Goal: Navigation & Orientation: Find specific page/section

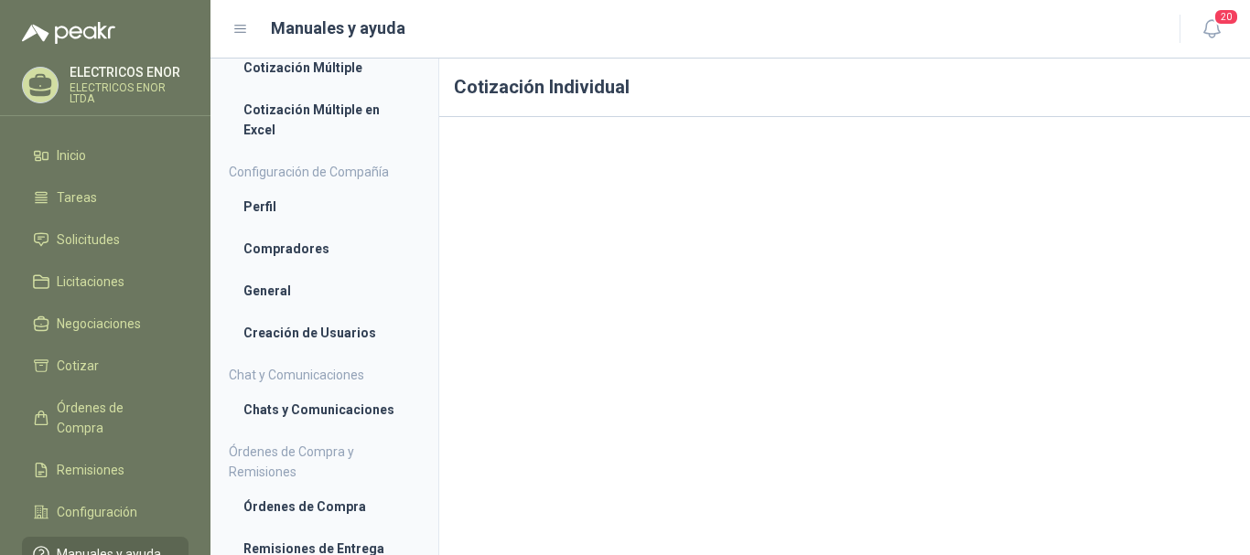
scroll to position [182, 0]
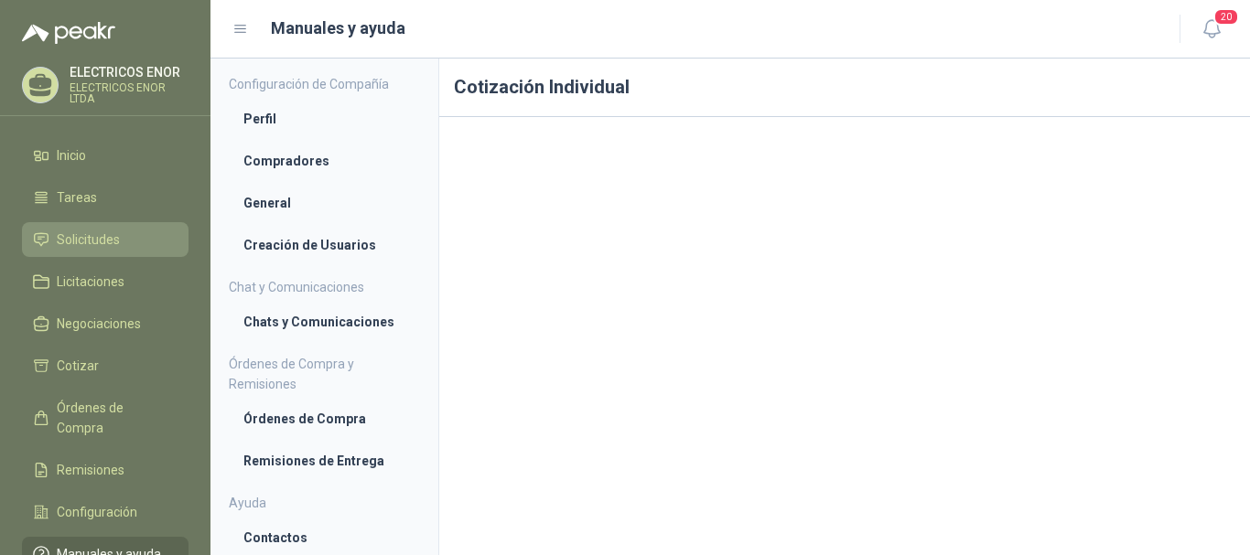
click at [102, 242] on span "Solicitudes" at bounding box center [88, 240] width 63 height 20
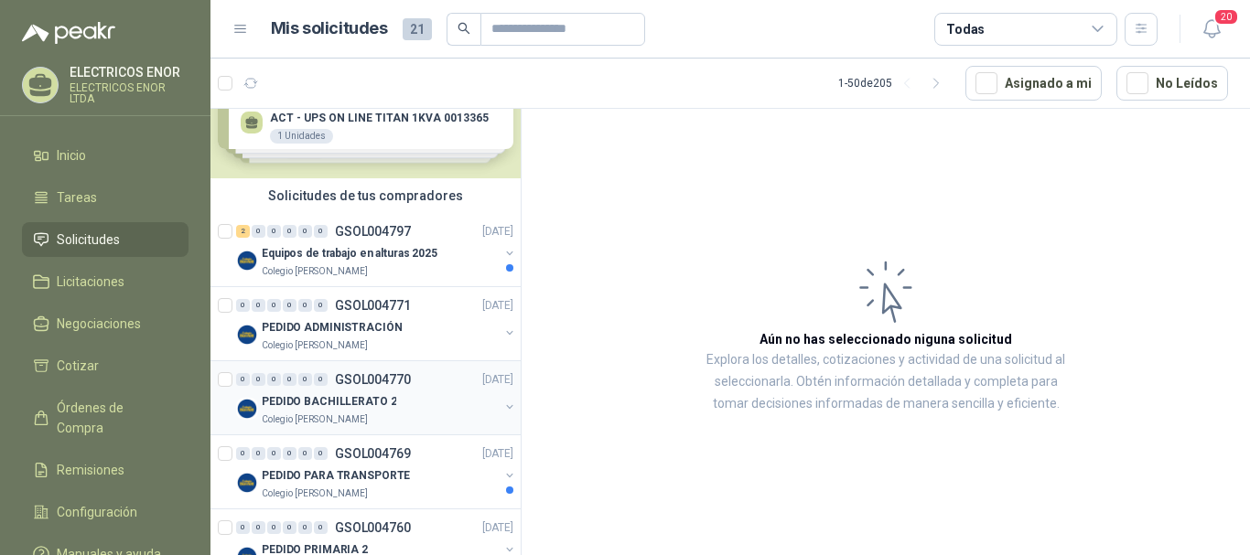
scroll to position [92, 0]
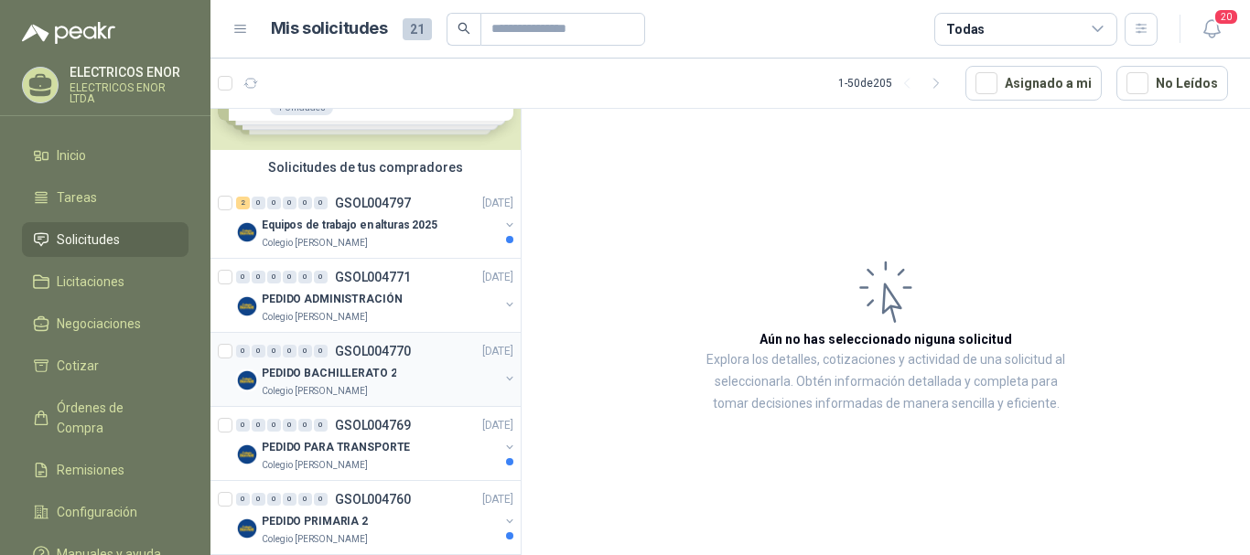
click at [376, 377] on p "PEDIDO BACHILLERATO 2" at bounding box center [329, 373] width 135 height 17
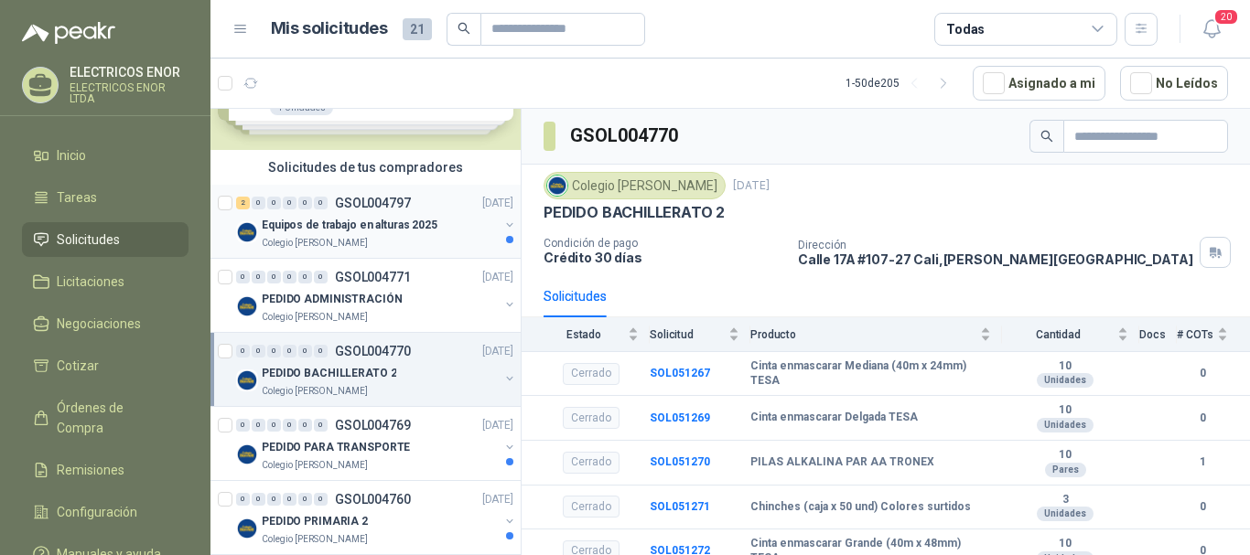
click at [405, 226] on p "Equipos de trabajo en alturas 2025" at bounding box center [350, 225] width 176 height 17
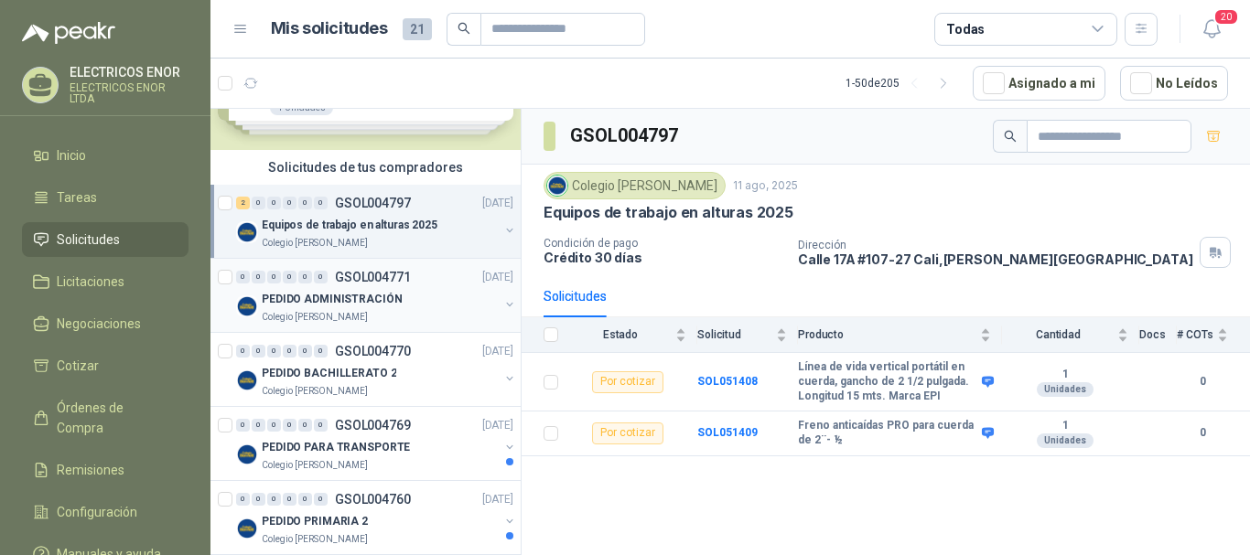
click at [410, 290] on div "PEDIDO ADMINISTRACIÓN" at bounding box center [380, 299] width 237 height 22
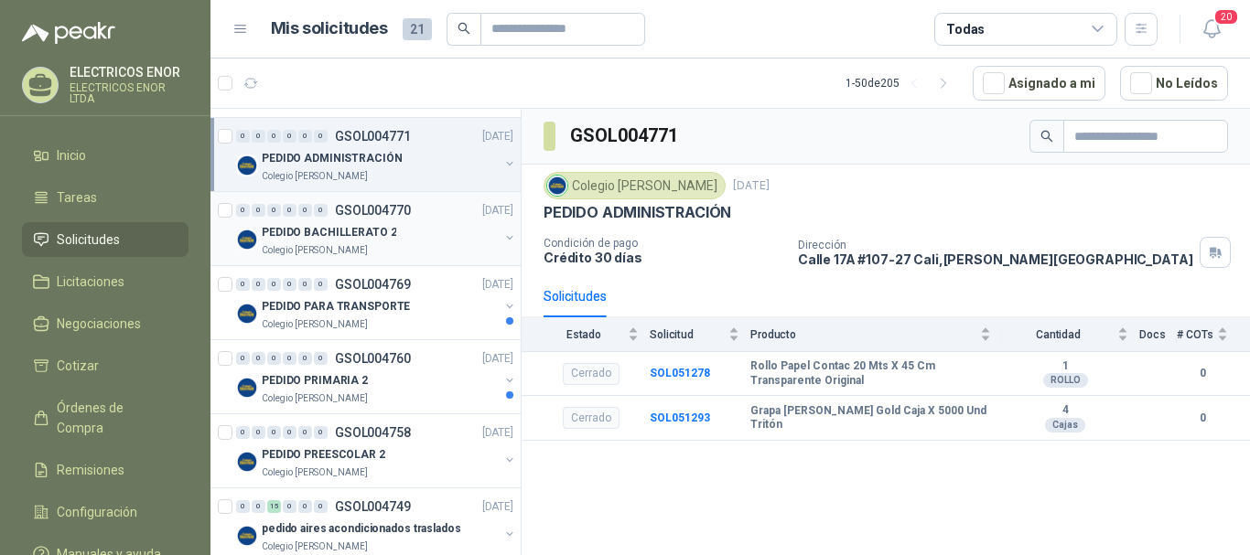
scroll to position [275, 0]
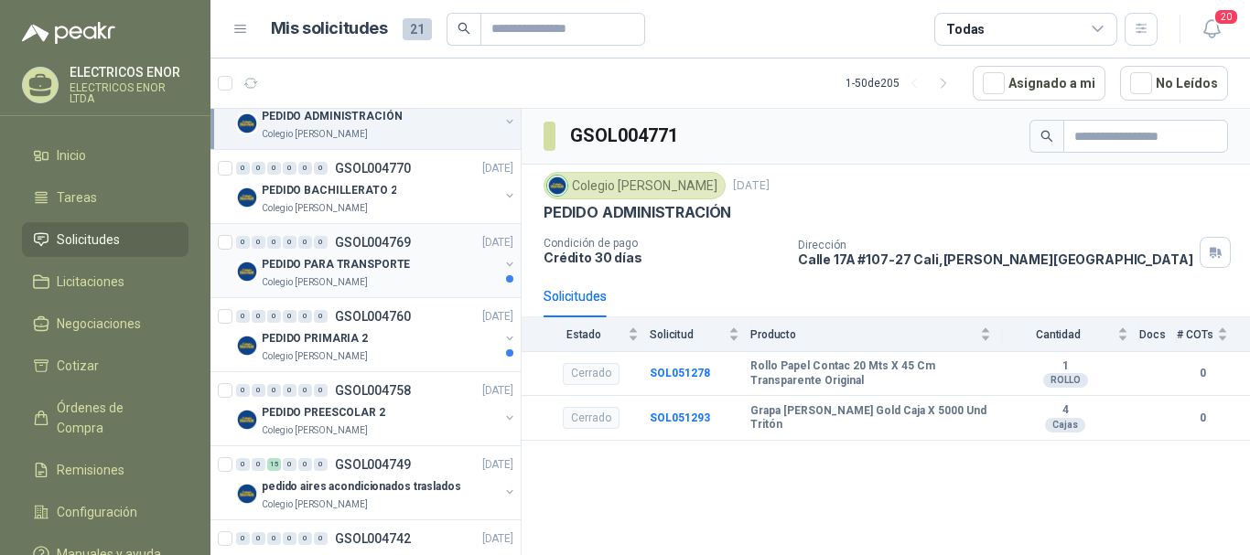
click at [381, 282] on div "Colegio [PERSON_NAME]" at bounding box center [380, 282] width 237 height 15
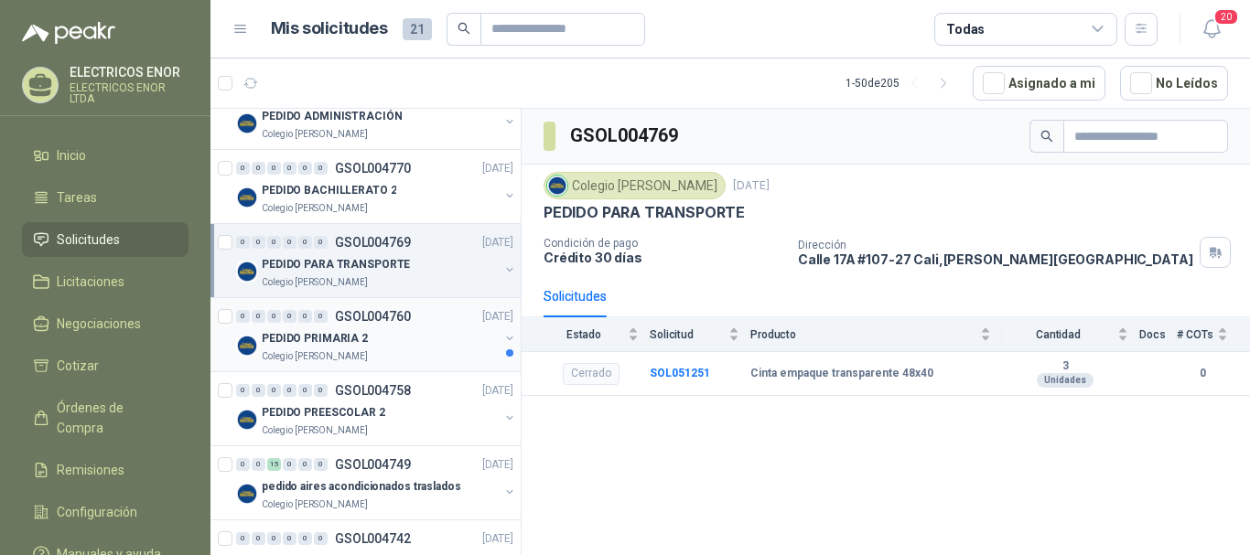
click at [395, 318] on p "GSOL004760" at bounding box center [373, 316] width 76 height 13
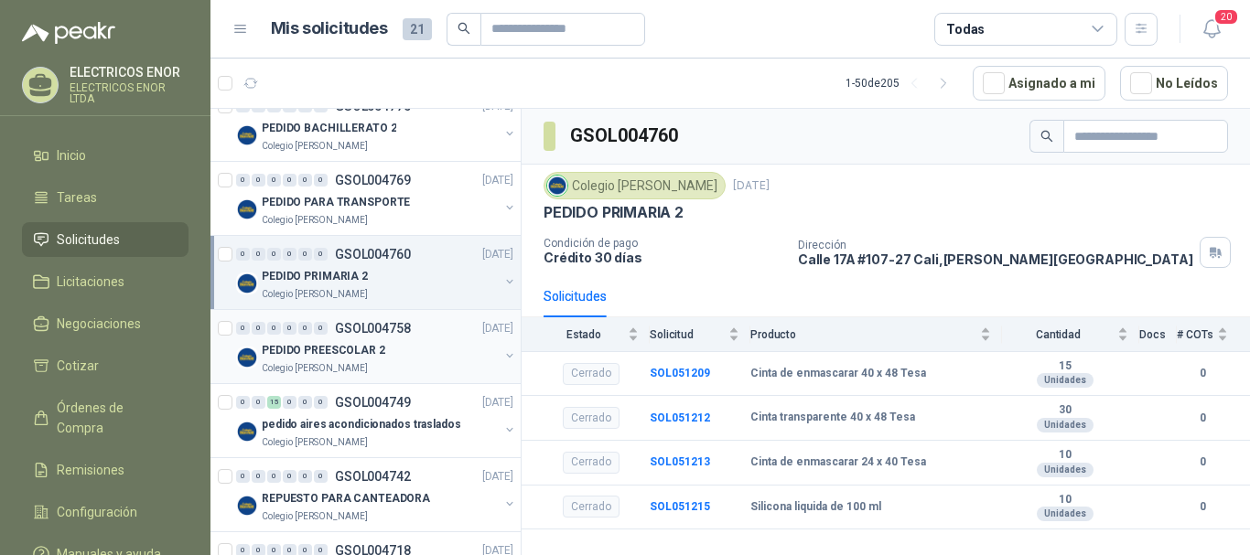
scroll to position [366, 0]
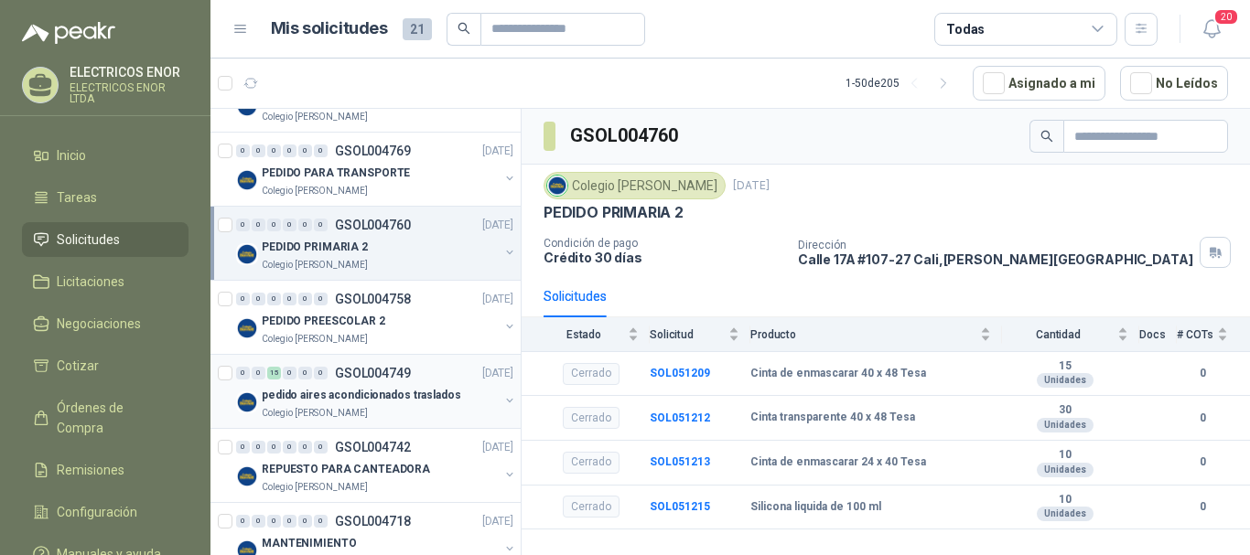
click at [431, 383] on div "0 0 15 0 0 0 GSOL004749 [DATE]" at bounding box center [376, 373] width 281 height 22
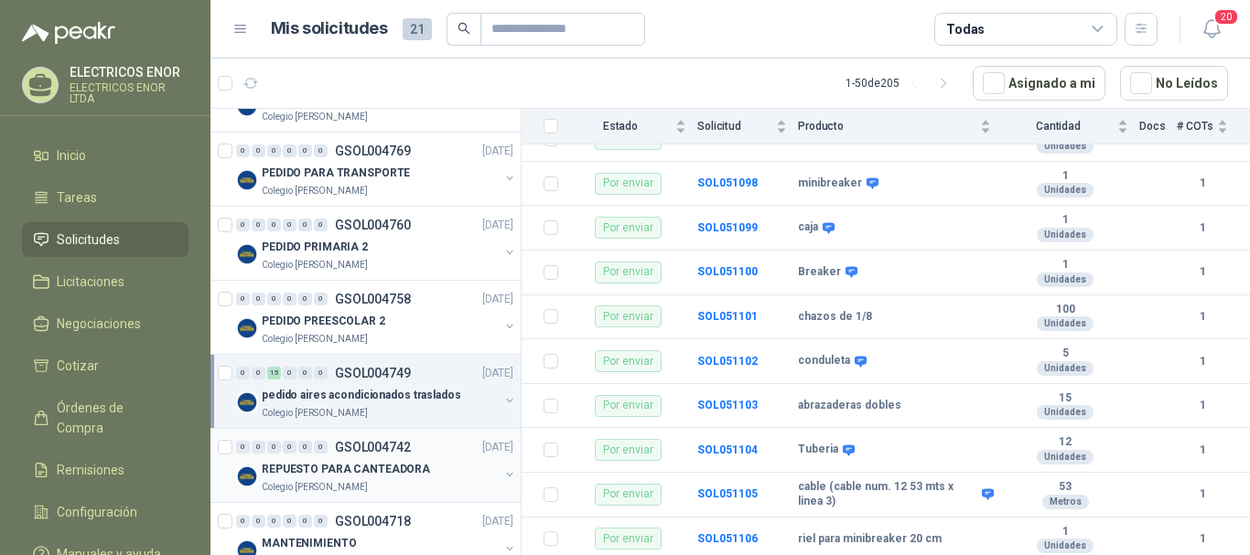
scroll to position [275, 0]
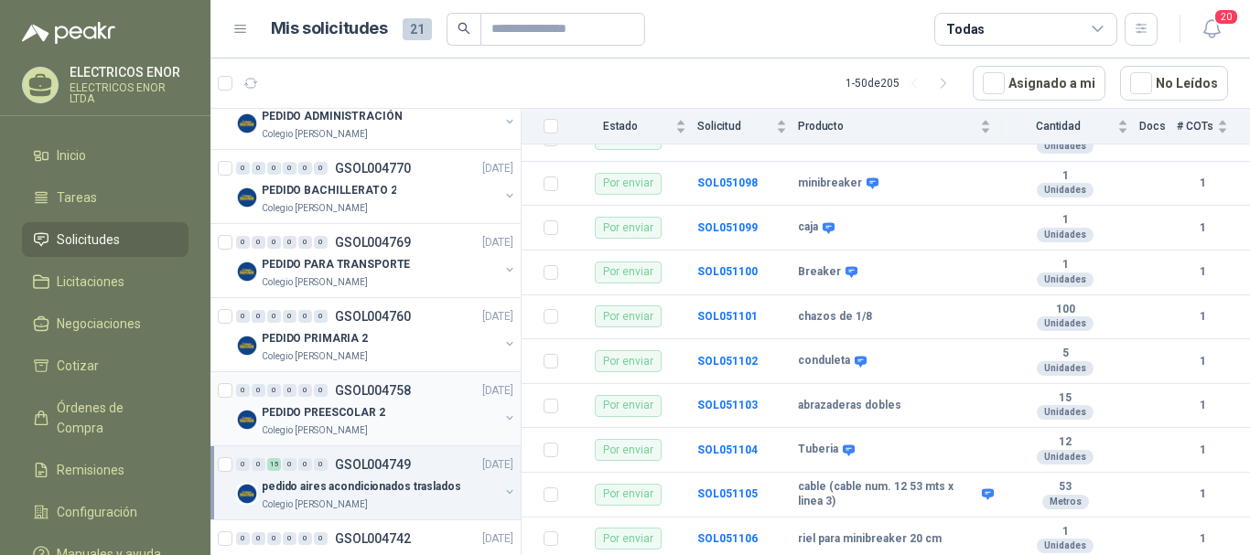
click at [378, 394] on p "GSOL004758" at bounding box center [373, 390] width 76 height 13
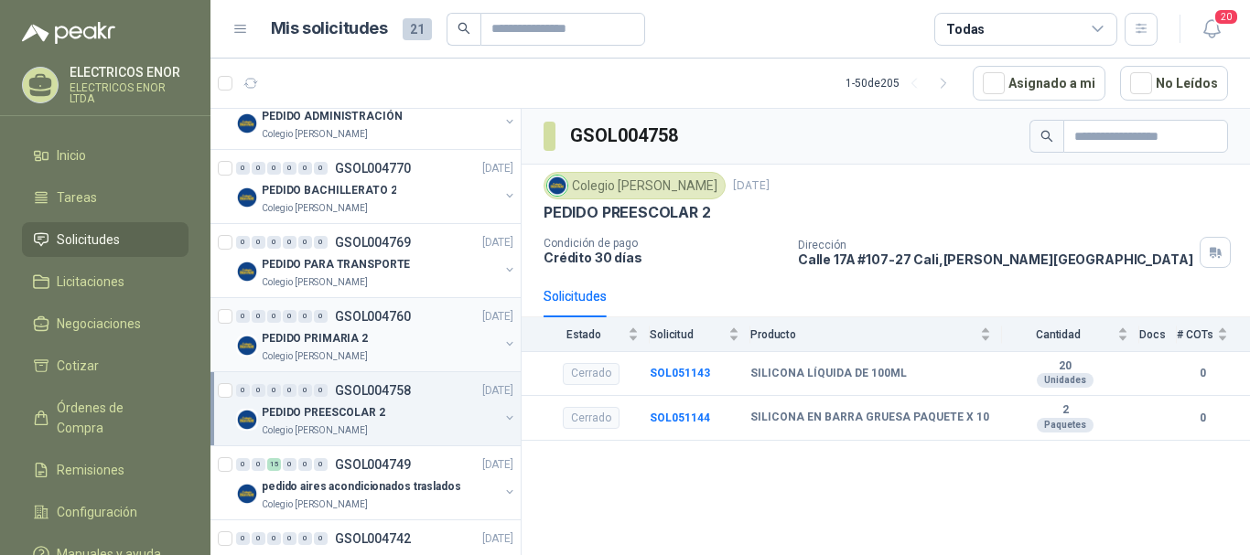
click at [389, 360] on div "Colegio [PERSON_NAME]" at bounding box center [380, 357] width 237 height 15
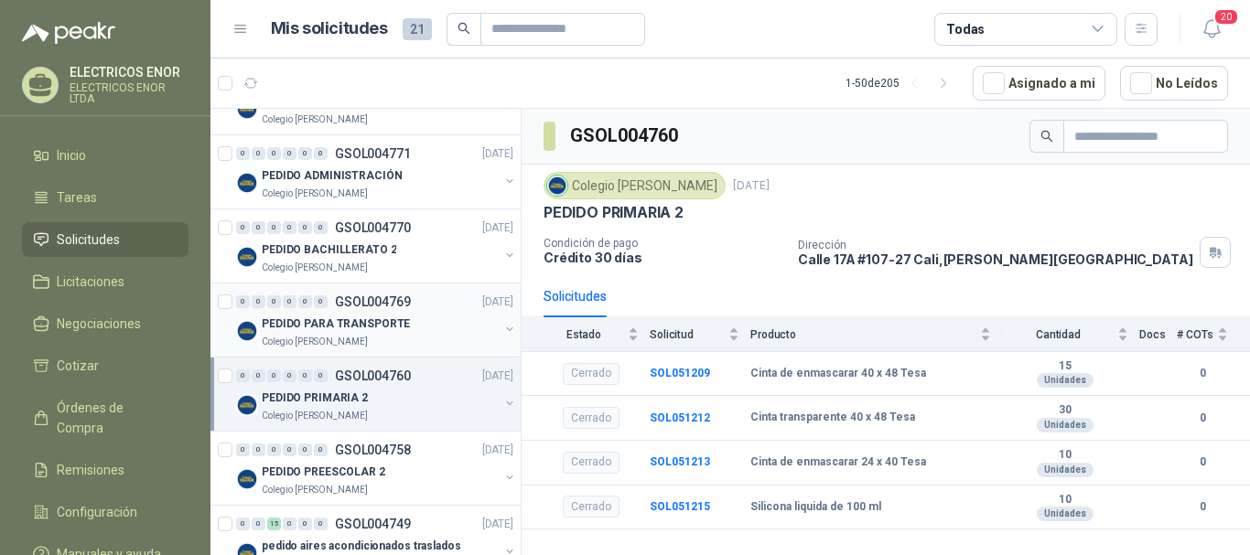
scroll to position [183, 0]
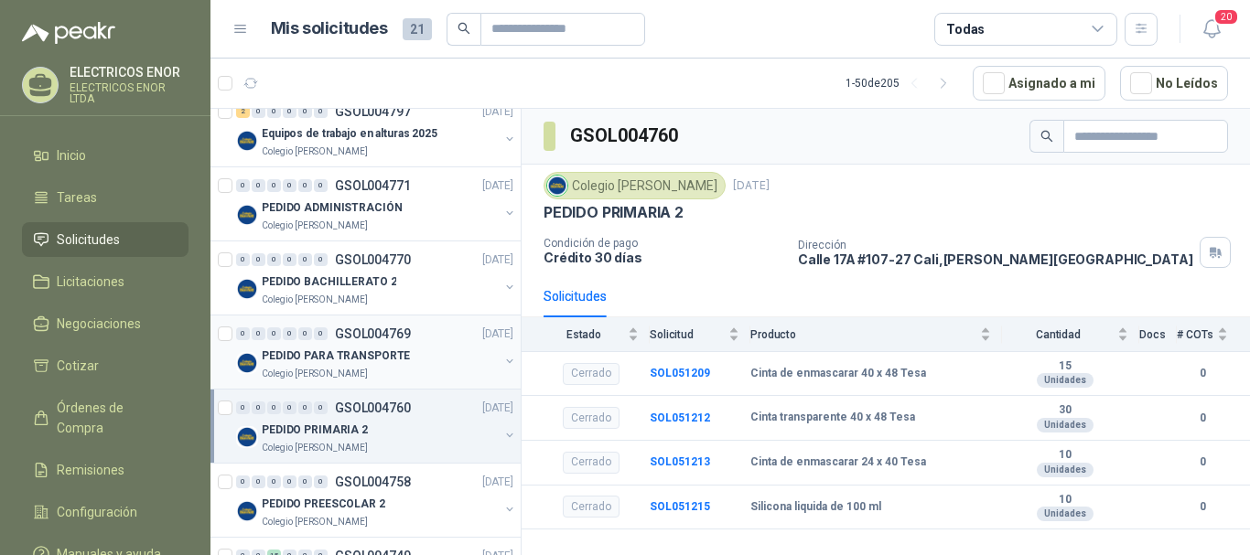
click at [384, 370] on div "Colegio [PERSON_NAME]" at bounding box center [380, 374] width 237 height 15
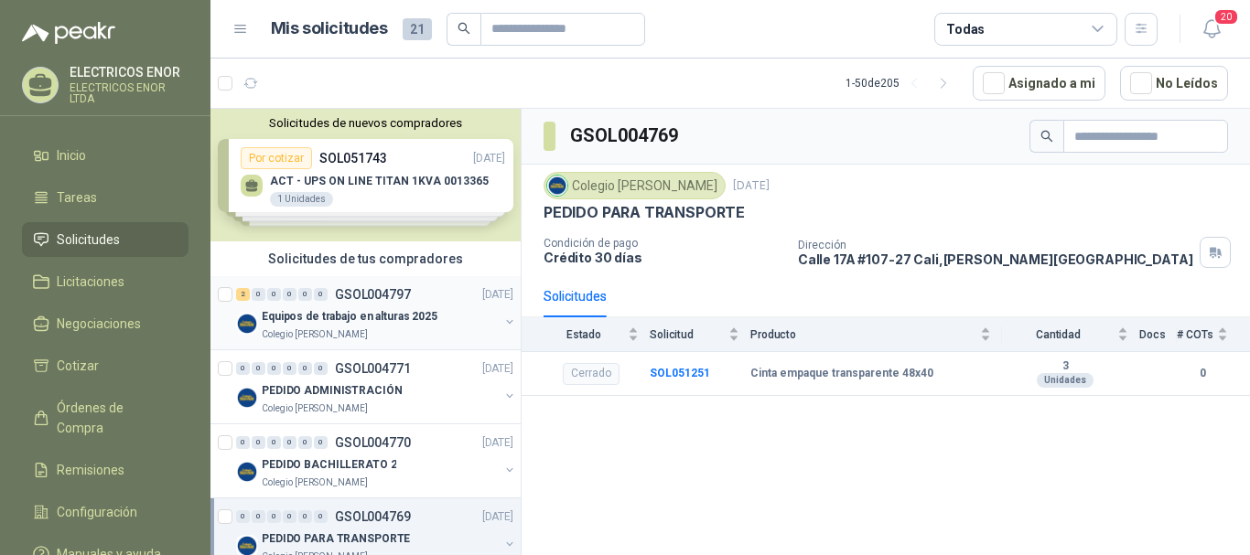
click at [357, 313] on p "Equipos de trabajo en alturas 2025" at bounding box center [350, 316] width 176 height 17
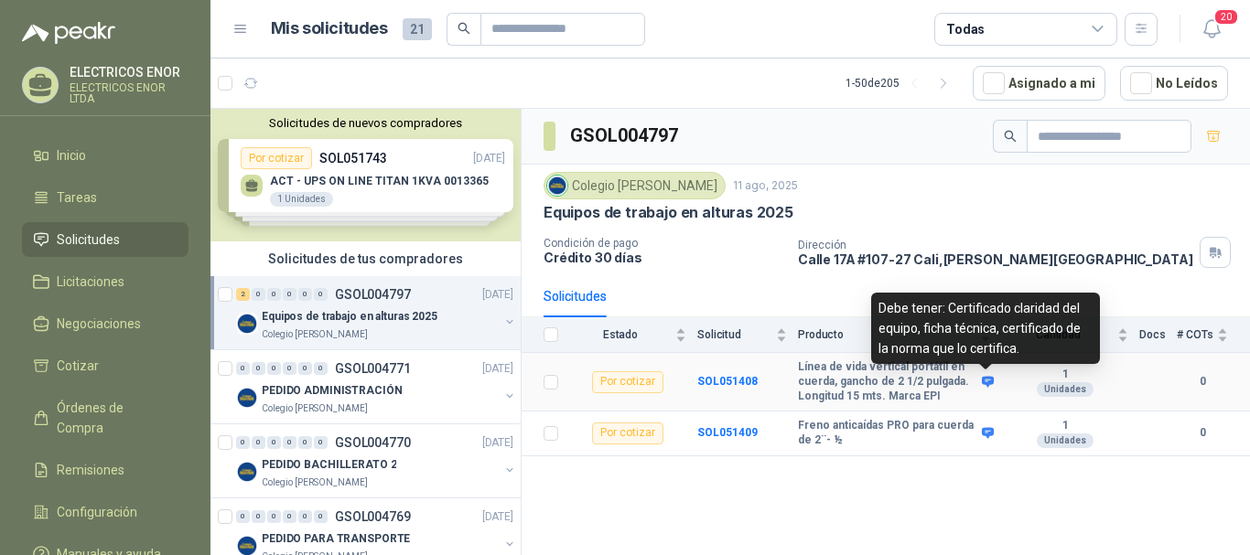
click at [987, 381] on icon at bounding box center [988, 382] width 12 height 11
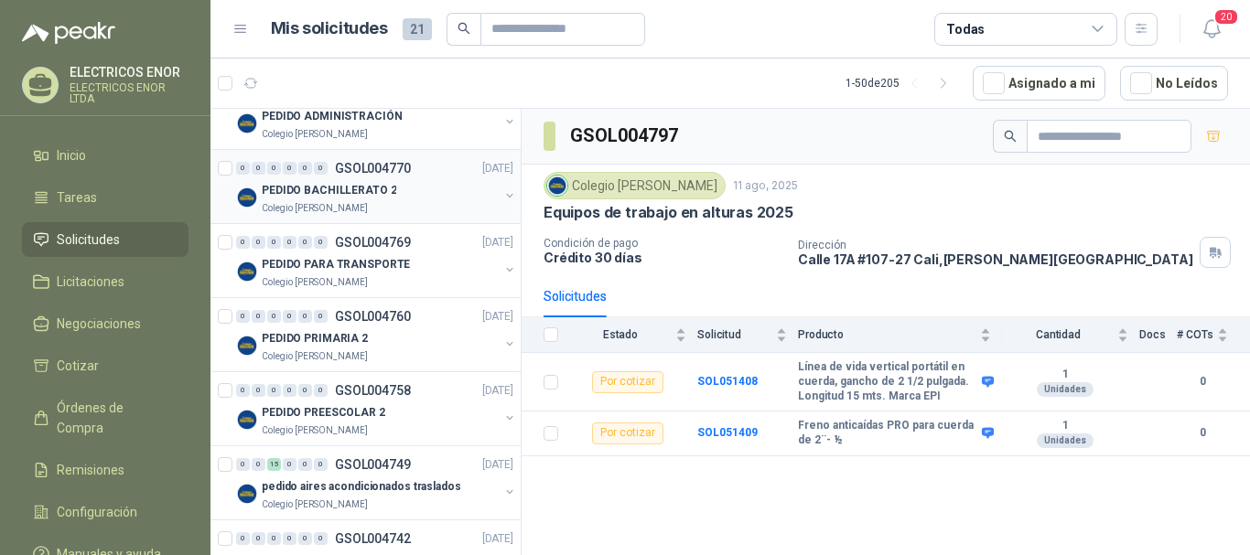
scroll to position [366, 0]
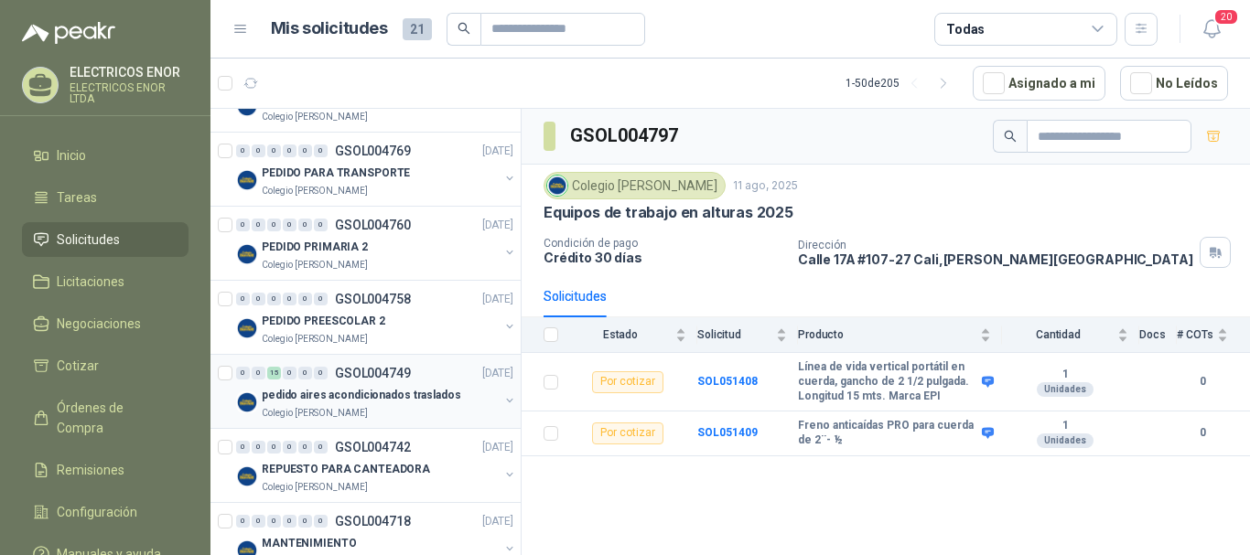
click at [366, 397] on p "pedido aires acondicionados traslados" at bounding box center [361, 395] width 199 height 17
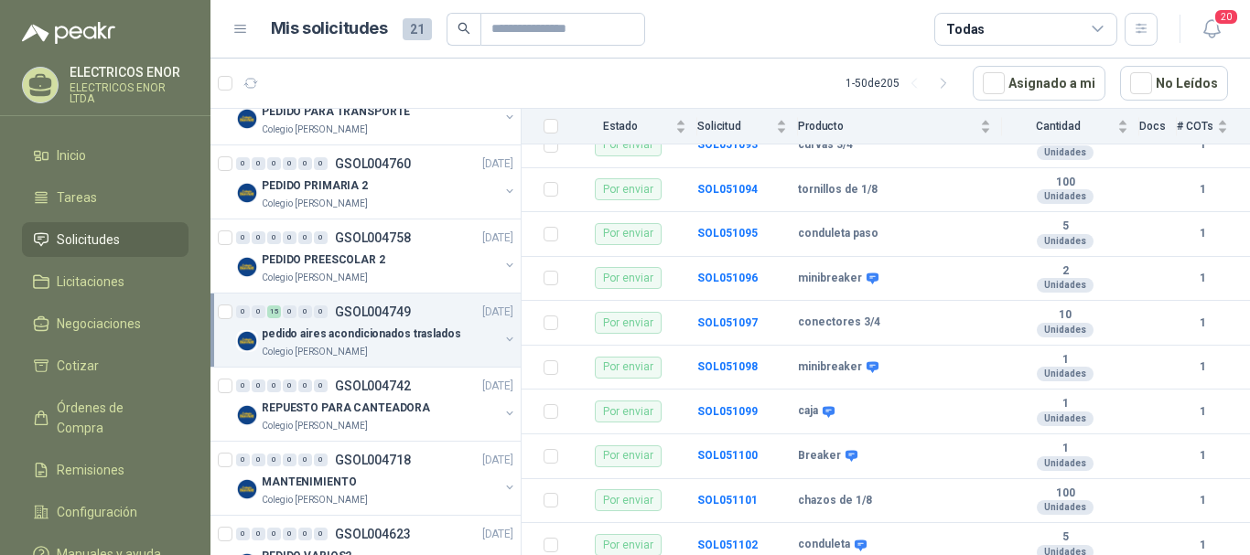
scroll to position [458, 0]
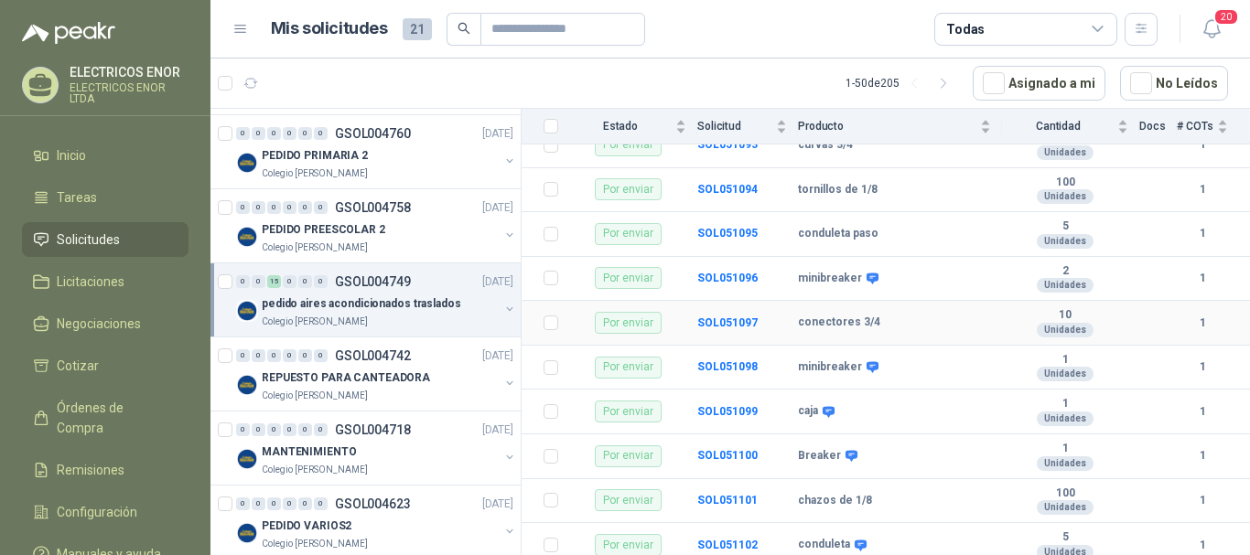
click at [644, 320] on div "Por enviar" at bounding box center [628, 323] width 67 height 22
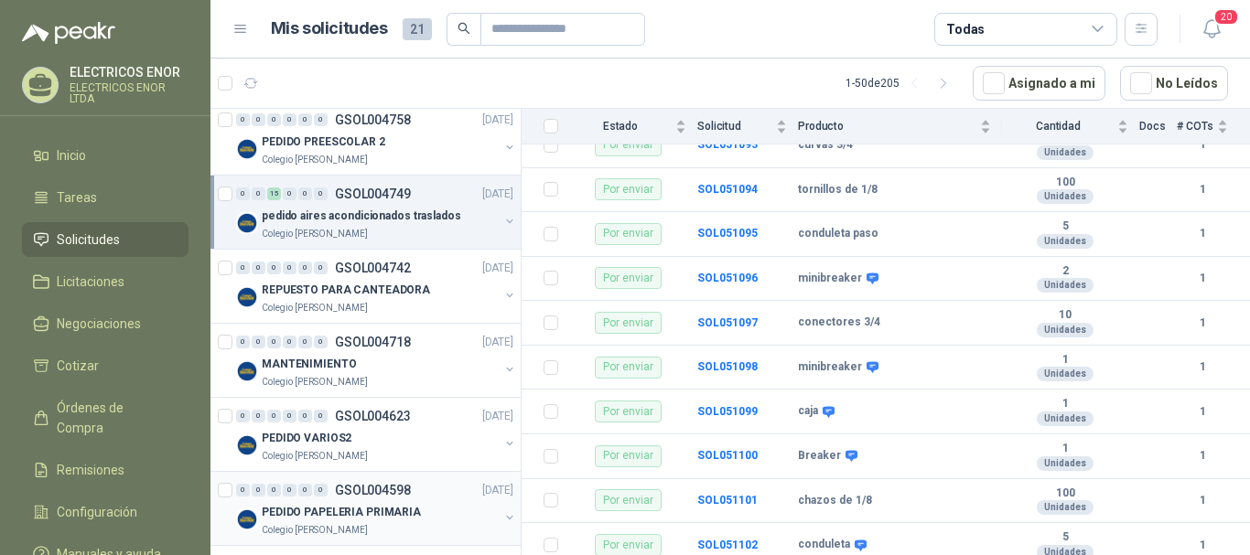
scroll to position [549, 0]
